Goal: Navigation & Orientation: Go to known website

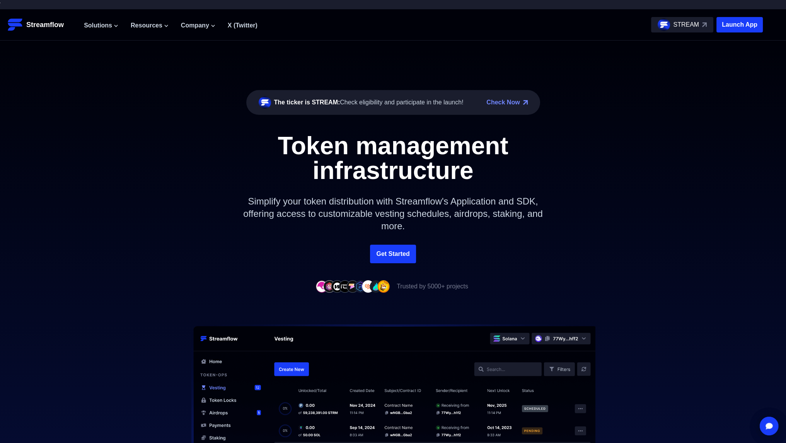
click at [389, 50] on div "The ticker is STREAM: Check eligibility and participate in the launch! Check No…" at bounding box center [393, 143] width 786 height 204
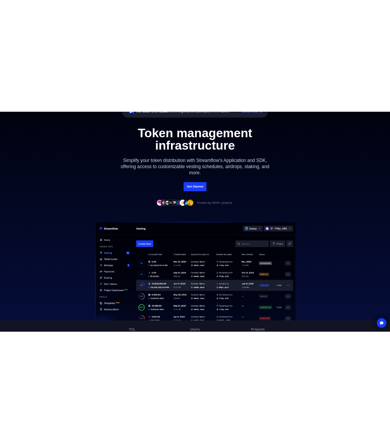
scroll to position [155, 0]
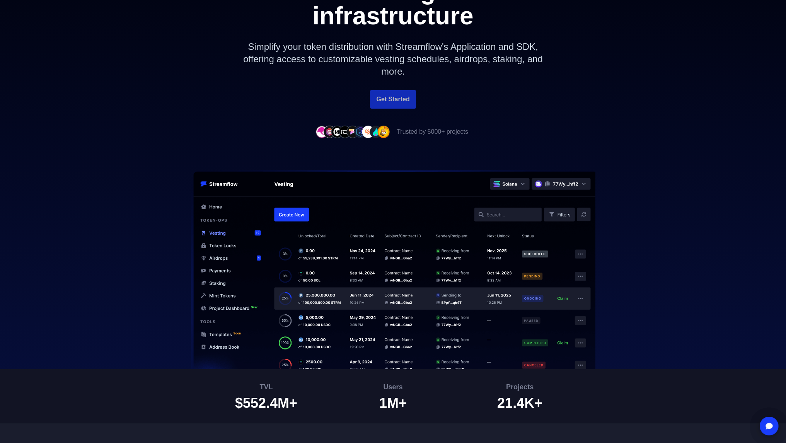
click at [389, 102] on link "Get Started" at bounding box center [393, 99] width 46 height 19
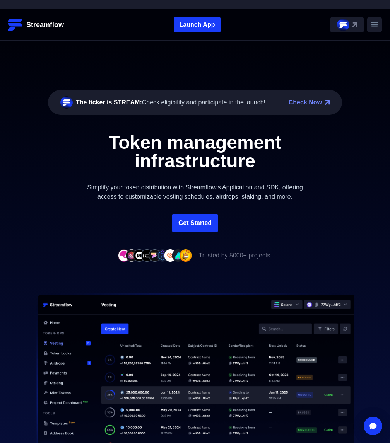
click at [145, 56] on div "The ticker is STREAM: Check eligibility and participate in the launch! Check No…" at bounding box center [195, 127] width 390 height 173
click at [307, 40] on header "Streamflow Launch App STREAM Solutions Overview Streamflow features an all-in-o…" at bounding box center [195, 24] width 390 height 31
click at [337, 159] on div "Token management infrastructure Simplify your token distribution with Streamflo…" at bounding box center [195, 173] width 390 height 80
click at [355, 89] on div "The ticker is STREAM: Check eligibility and participate in the launch! Check No…" at bounding box center [195, 127] width 390 height 173
click at [330, 53] on div "The ticker is STREAM: Check eligibility and participate in the launch! Check No…" at bounding box center [195, 127] width 390 height 173
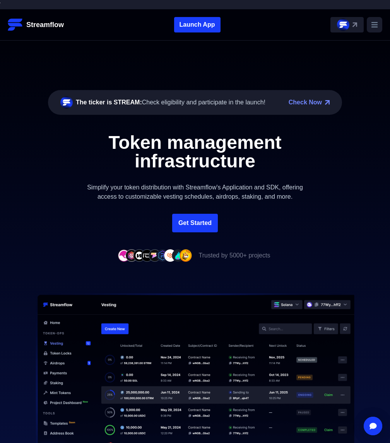
click at [358, 115] on div "The ticker is STREAM: Check eligibility and participate in the launch! Check No…" at bounding box center [195, 127] width 390 height 173
